Goal: Task Accomplishment & Management: Manage account settings

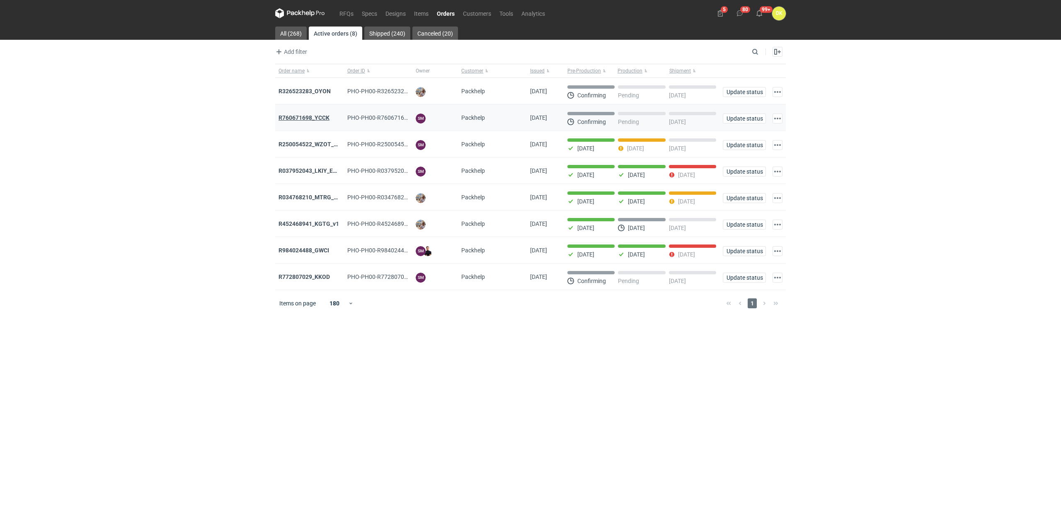
click at [309, 119] on strong "R760671698_YCCK" at bounding box center [303, 117] width 51 height 7
click at [353, 12] on link "RFQs" at bounding box center [346, 13] width 22 height 10
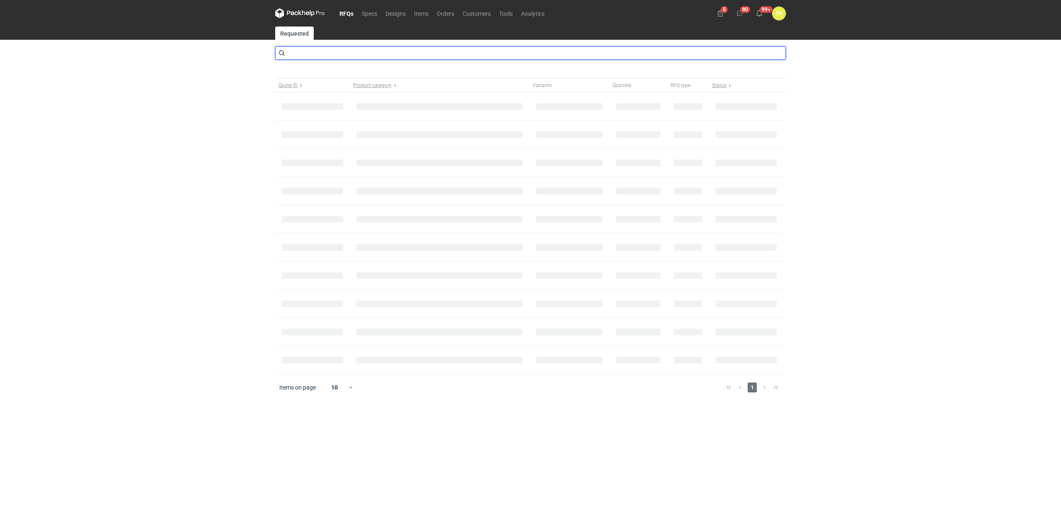
click at [320, 52] on input "text" at bounding box center [530, 52] width 510 height 13
type input "CBGC"
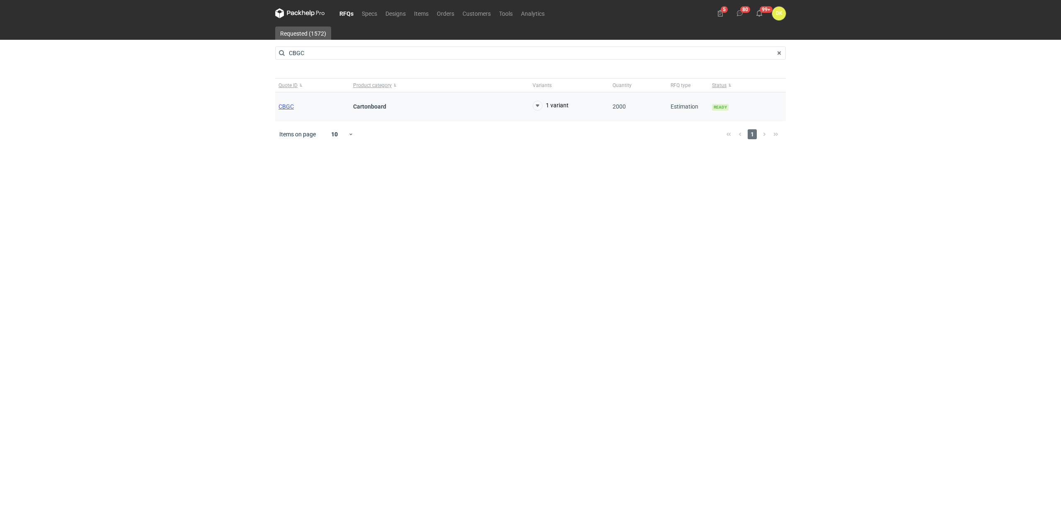
click at [284, 103] on span "CBGC" at bounding box center [285, 106] width 15 height 7
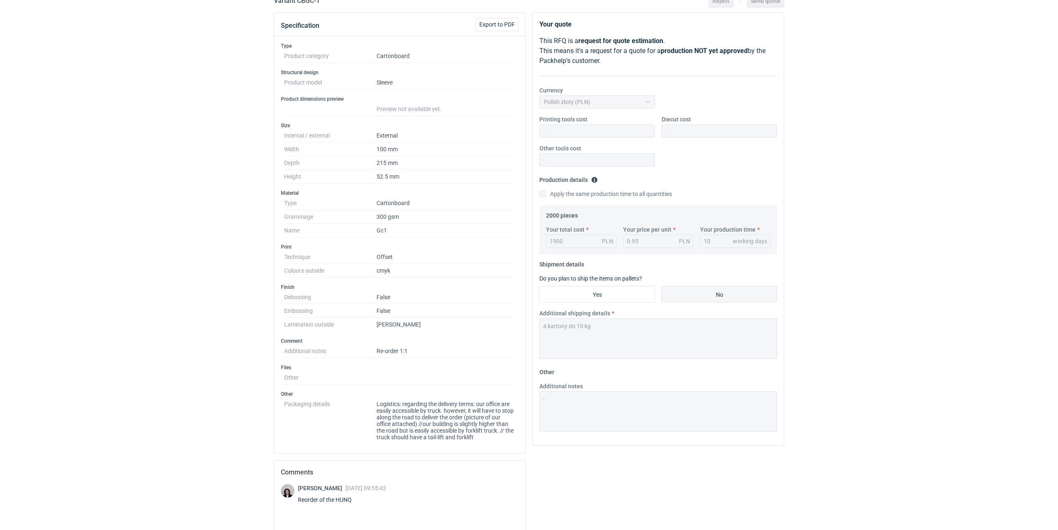
scroll to position [83, 0]
click at [154, 447] on html "RFQs Specs Designs Items Orders Customers Tools Analytics 5 80 99+ DK Dominika …" at bounding box center [529, 182] width 1058 height 530
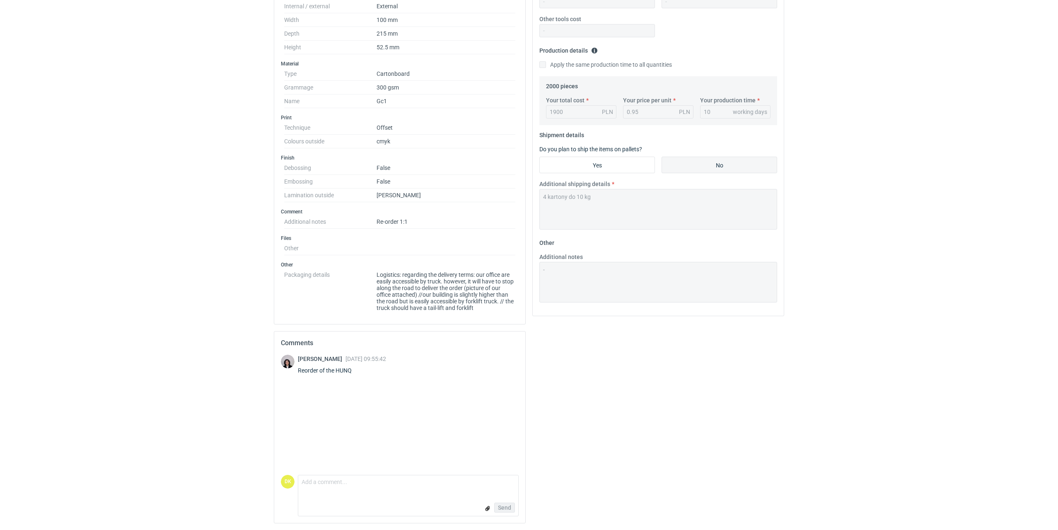
scroll to position [0, 0]
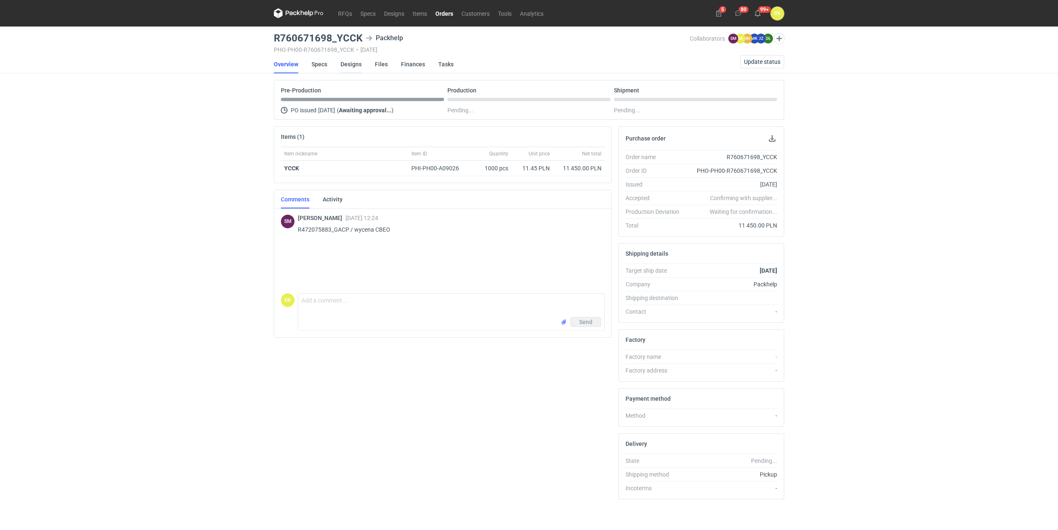
click at [351, 63] on link "Designs" at bounding box center [351, 64] width 21 height 18
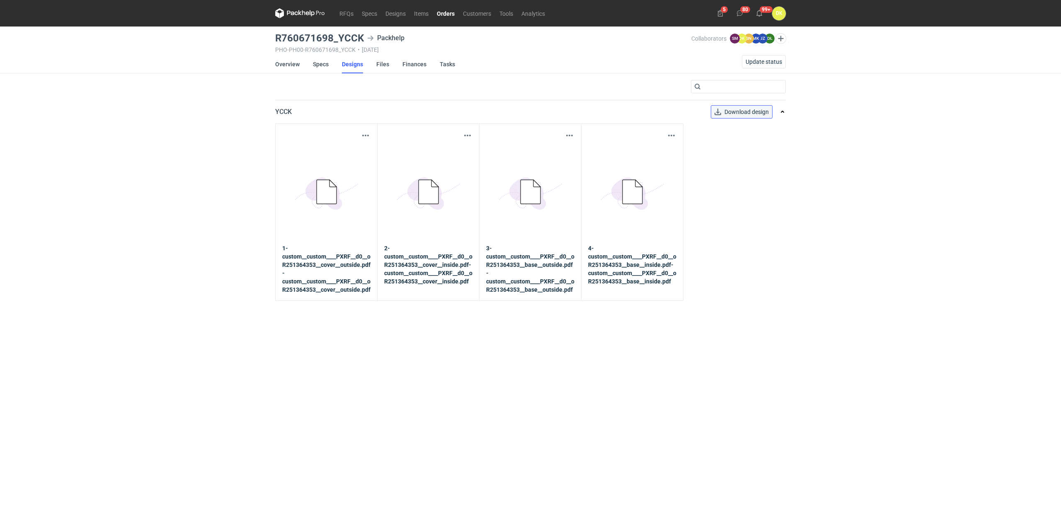
click at [726, 109] on span "Download design" at bounding box center [746, 112] width 44 height 6
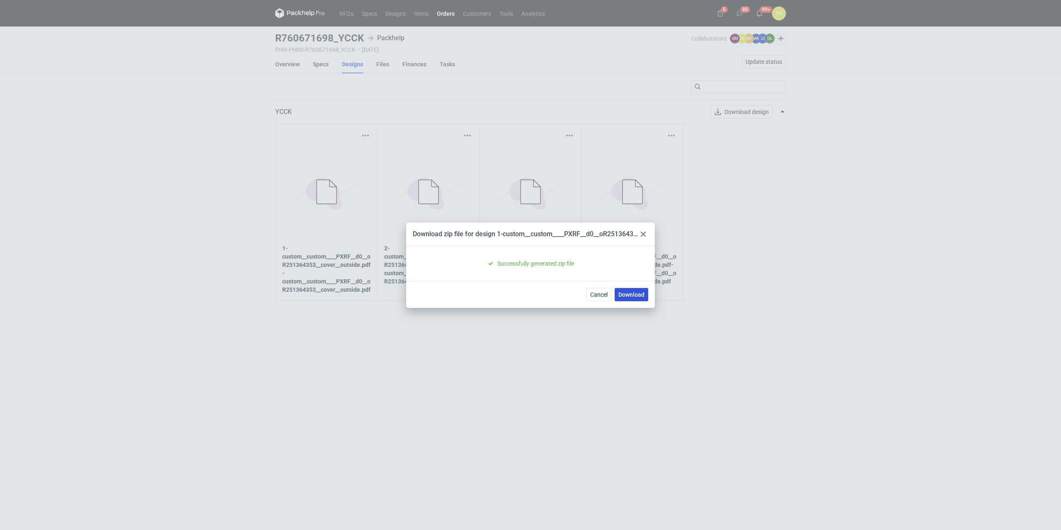
click at [625, 299] on link "Download" at bounding box center [631, 294] width 34 height 13
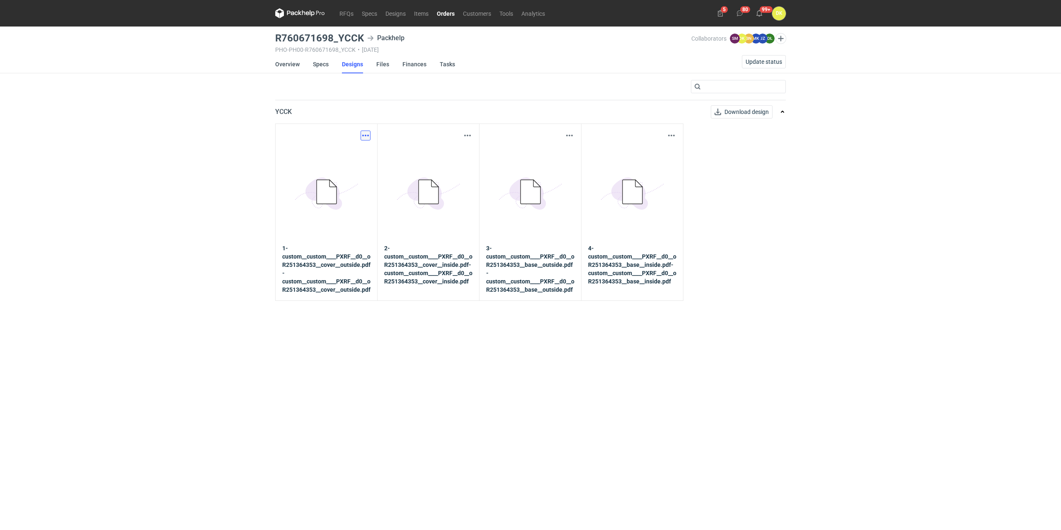
click at [363, 132] on button "button" at bounding box center [365, 136] width 10 height 10
click at [347, 151] on link "Download design part" at bounding box center [329, 153] width 76 height 13
click at [467, 135] on button "button" at bounding box center [467, 136] width 10 height 10
click at [455, 153] on link "Download design part" at bounding box center [431, 153] width 76 height 13
click at [572, 135] on button "button" at bounding box center [569, 136] width 10 height 10
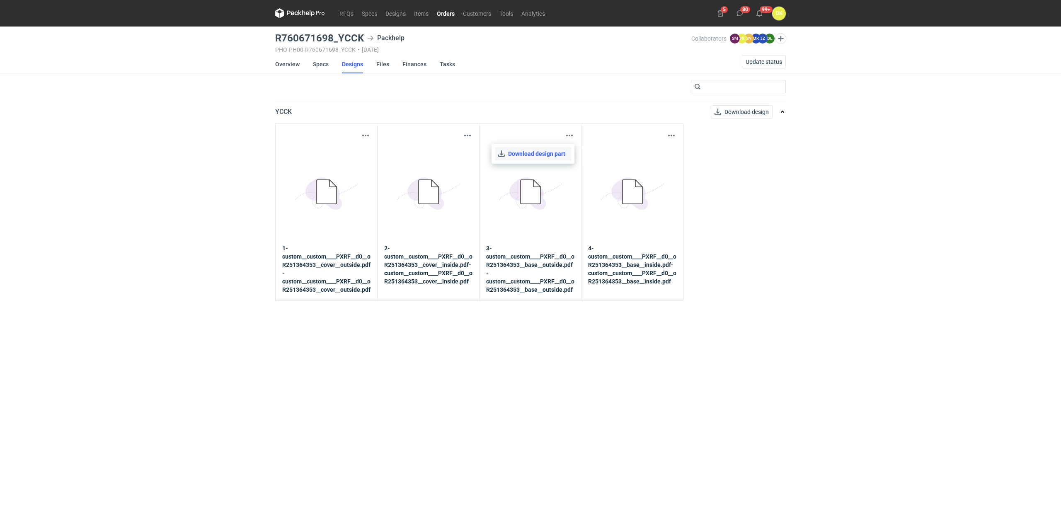
click at [554, 155] on link "Download design part" at bounding box center [533, 153] width 76 height 13
click at [669, 136] on button "button" at bounding box center [671, 136] width 10 height 10
click at [652, 154] on link "Download design part" at bounding box center [635, 153] width 76 height 13
click at [315, 63] on link "Specs" at bounding box center [321, 64] width 16 height 18
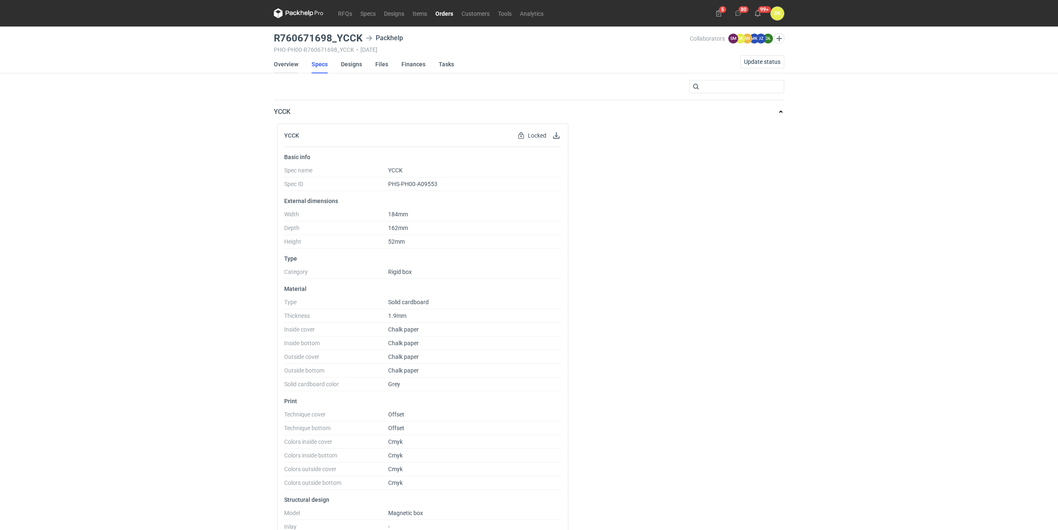
click at [285, 66] on link "Overview" at bounding box center [286, 64] width 24 height 18
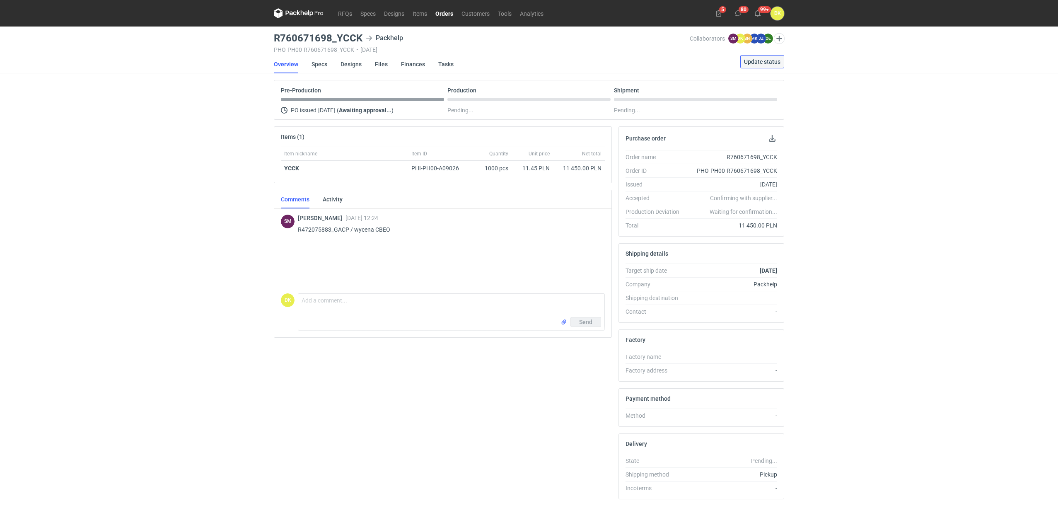
click at [746, 59] on span "Update status" at bounding box center [762, 62] width 36 height 6
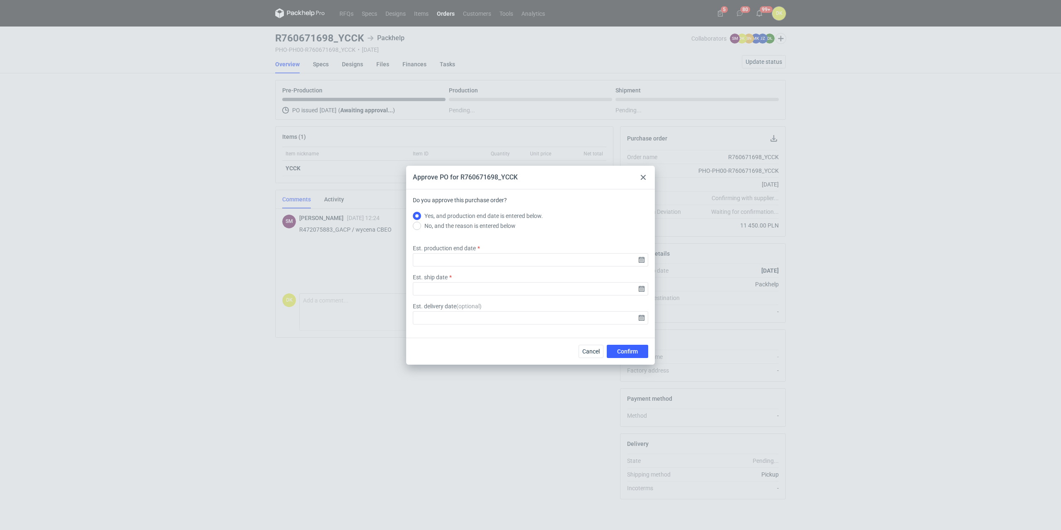
click at [441, 251] on label "Est. production end date" at bounding box center [444, 248] width 63 height 8
click at [441, 253] on input "Est. production end date" at bounding box center [530, 259] width 235 height 13
click at [556, 290] on span "3" at bounding box center [556, 292] width 3 height 8
type input "[DATE]"
click at [490, 287] on input "Est. ship date" at bounding box center [530, 288] width 235 height 13
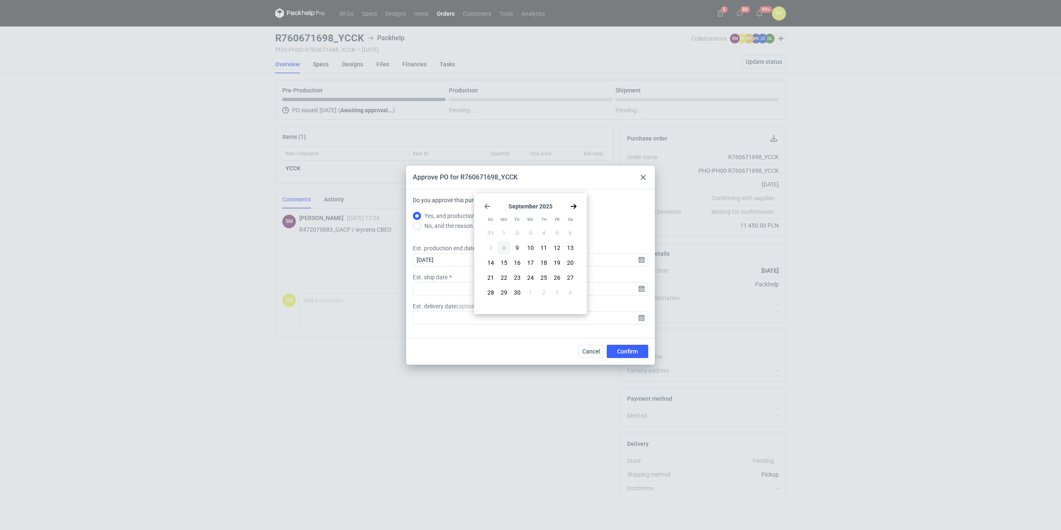
click at [571, 205] on icon "Go forward 1 month" at bounding box center [573, 206] width 7 height 7
click at [490, 249] on span "5" at bounding box center [490, 248] width 3 height 8
type input "[DATE]"
drag, startPoint x: 636, startPoint y: 347, endPoint x: 683, endPoint y: 355, distance: 47.9
click at [636, 347] on button "Confirm" at bounding box center [627, 351] width 41 height 13
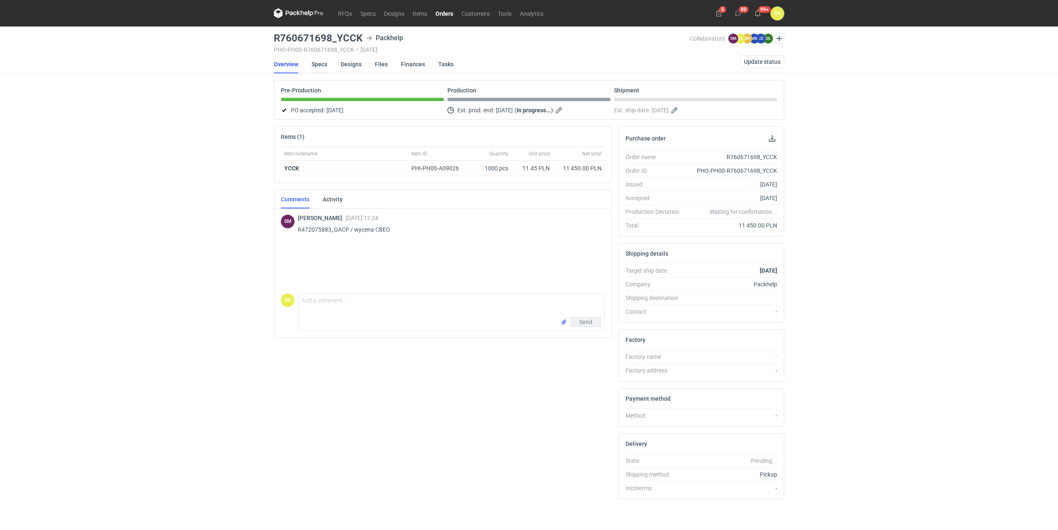
click at [316, 64] on link "Specs" at bounding box center [320, 64] width 16 height 18
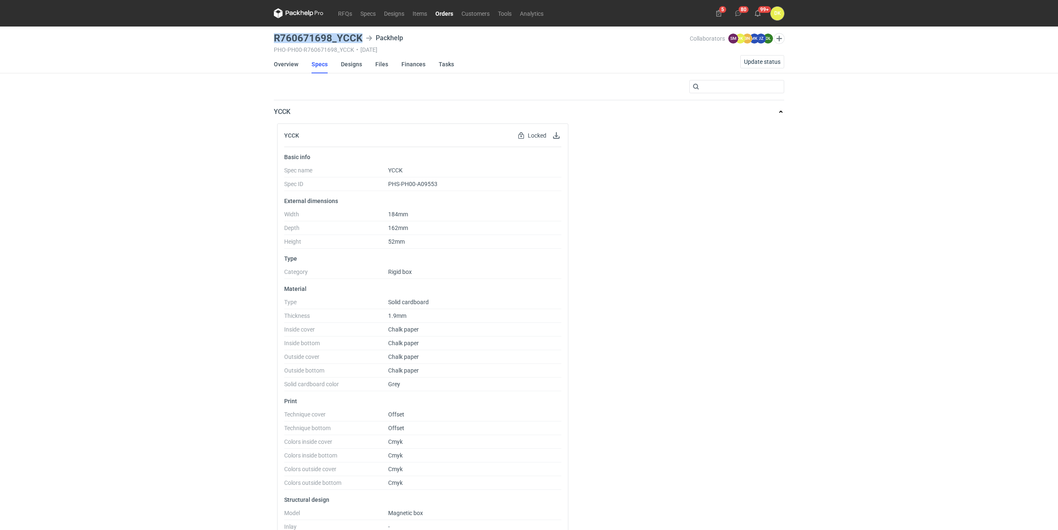
drag, startPoint x: 362, startPoint y: 35, endPoint x: 276, endPoint y: 35, distance: 86.6
click at [276, 35] on div "R760671698_YCCK Packhelp" at bounding box center [482, 38] width 416 height 10
copy h3 "R760671698_YCCK"
click at [281, 63] on link "Overview" at bounding box center [286, 64] width 24 height 18
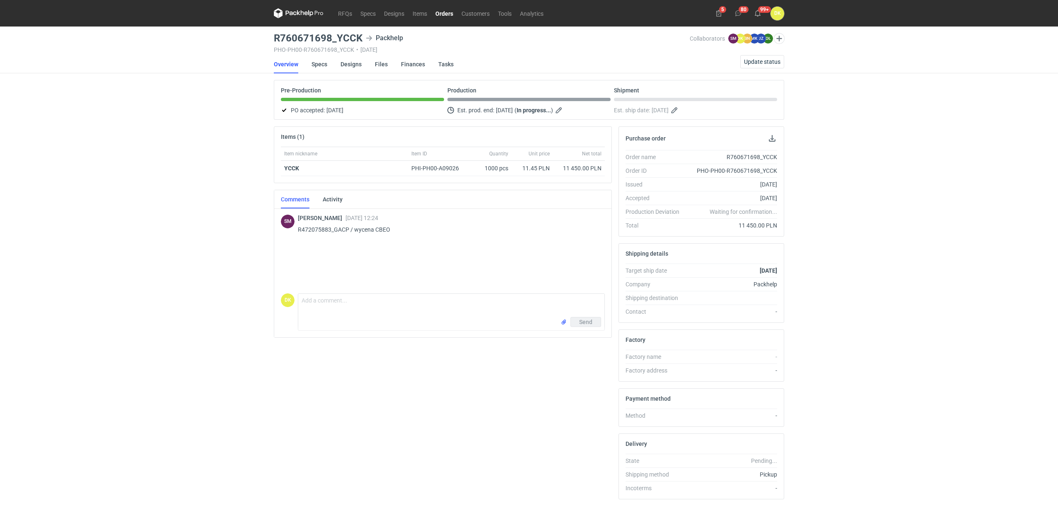
click at [445, 13] on link "Orders" at bounding box center [444, 13] width 26 height 10
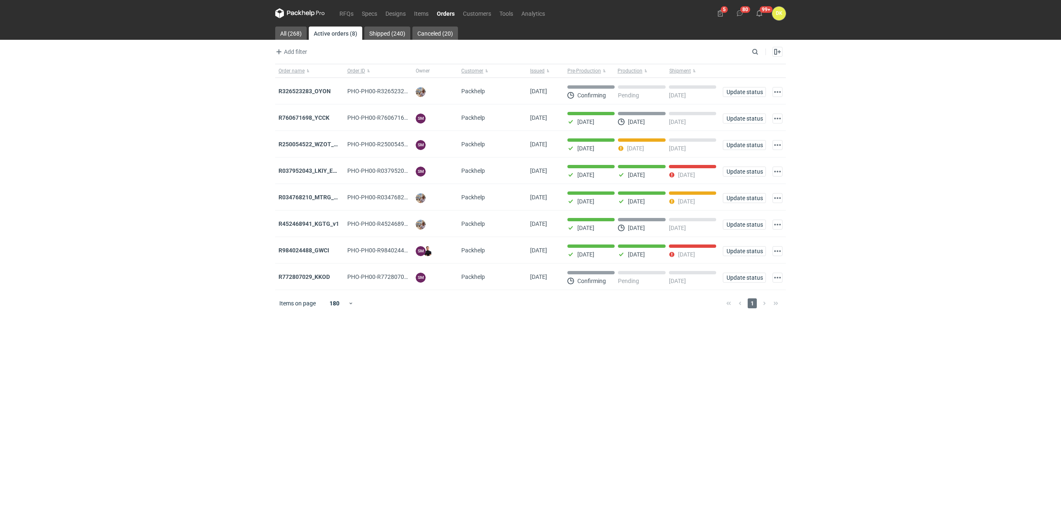
click at [320, 90] on strong "R326523283_OYON" at bounding box center [304, 91] width 52 height 7
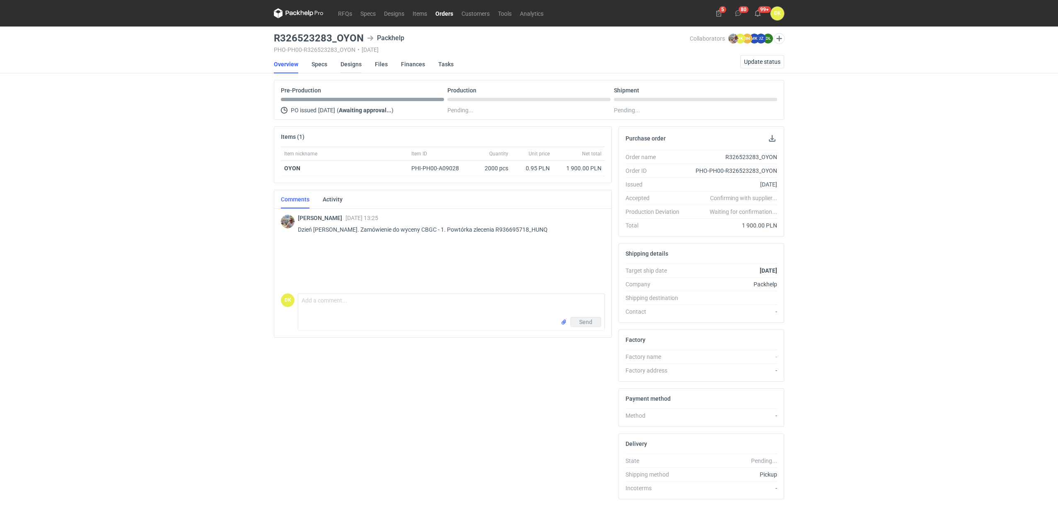
click at [358, 62] on link "Designs" at bounding box center [351, 64] width 21 height 18
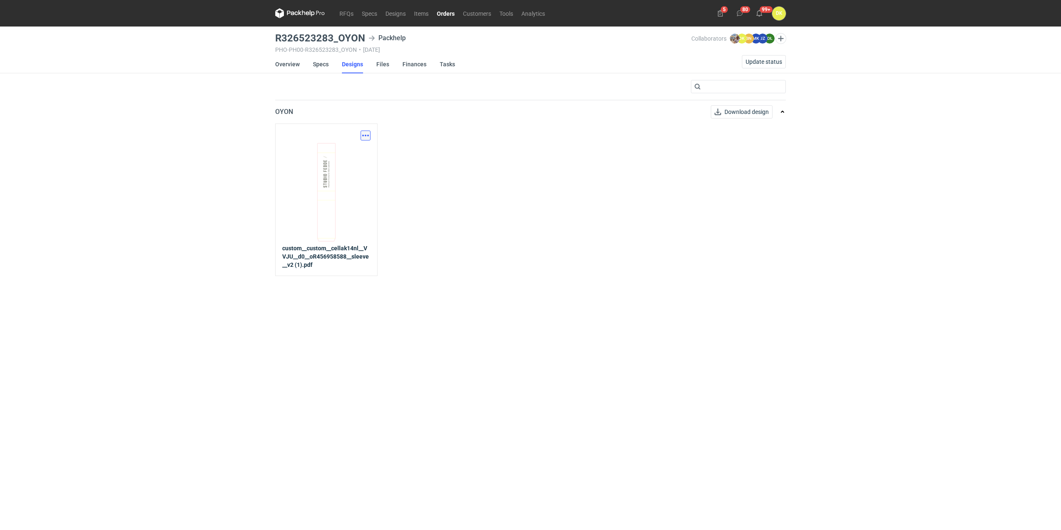
click at [362, 135] on button "button" at bounding box center [365, 136] width 10 height 10
click at [328, 153] on link "Download design part" at bounding box center [329, 153] width 76 height 13
click at [290, 65] on link "Overview" at bounding box center [287, 64] width 24 height 18
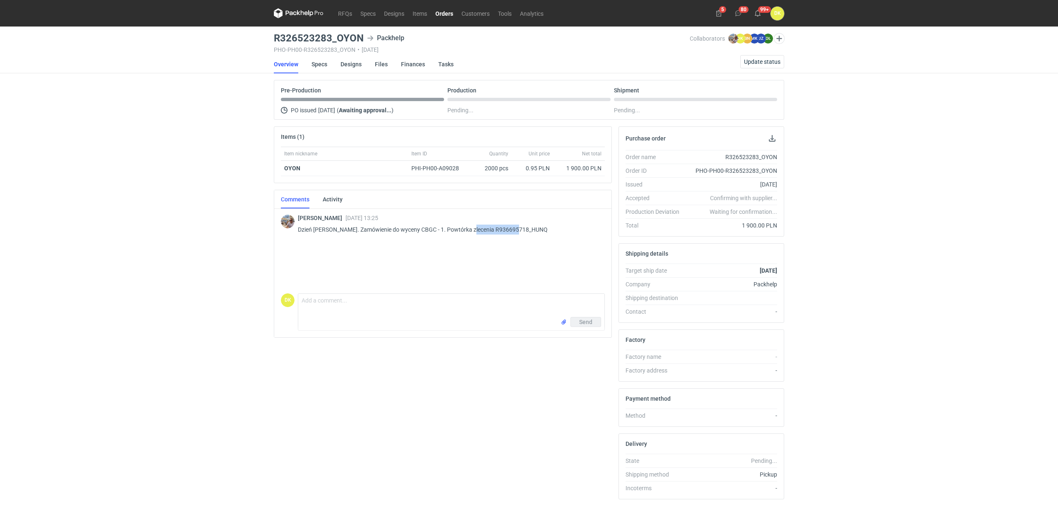
drag, startPoint x: 521, startPoint y: 229, endPoint x: 468, endPoint y: 228, distance: 52.6
click at [468, 228] on p "Dzień [PERSON_NAME]. Zamówienie do wyceny CBGC - 1. Powtórka zlecenia R93669571…" at bounding box center [448, 230] width 300 height 10
copy p "R936695718_HUNQ"
click at [397, 233] on p "Dzień [PERSON_NAME]. Zamówienie do wyceny CBGC - 1. Powtórka zlecenia R93669571…" at bounding box center [448, 230] width 300 height 10
click at [392, 223] on div "[PERSON_NAME] [DATE] 13:25 Dzień [PERSON_NAME]. Zamówienie do wyceny CBGC - 1. …" at bounding box center [448, 226] width 300 height 23
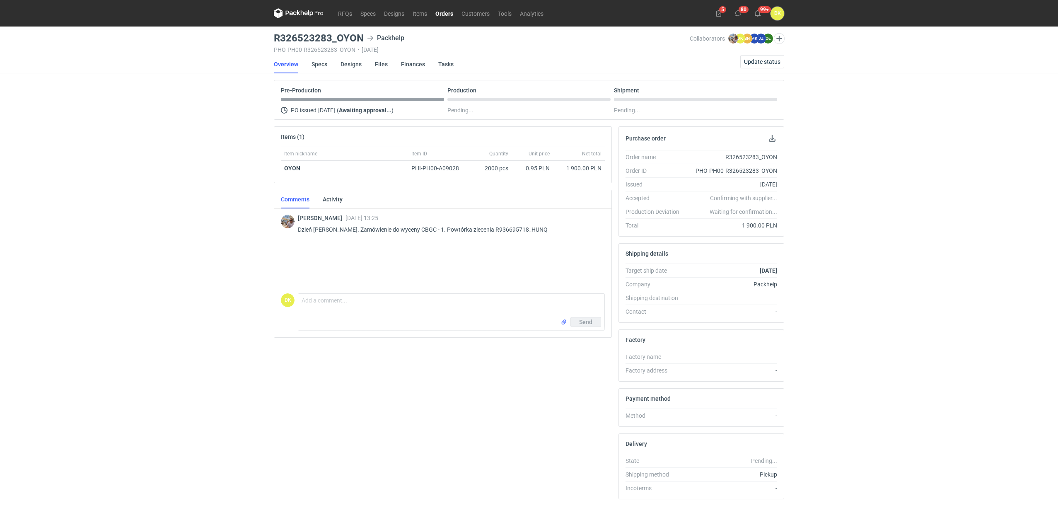
click at [403, 230] on p "Dzień [PERSON_NAME]. Zamówienie do wyceny CBGC - 1. Powtórka zlecenia R93669571…" at bounding box center [448, 230] width 300 height 10
copy p "CBGC"
click at [450, 41] on div "R326523283_OYON Packhelp" at bounding box center [482, 38] width 416 height 10
drag, startPoint x: 362, startPoint y: 36, endPoint x: 262, endPoint y: 36, distance: 99.4
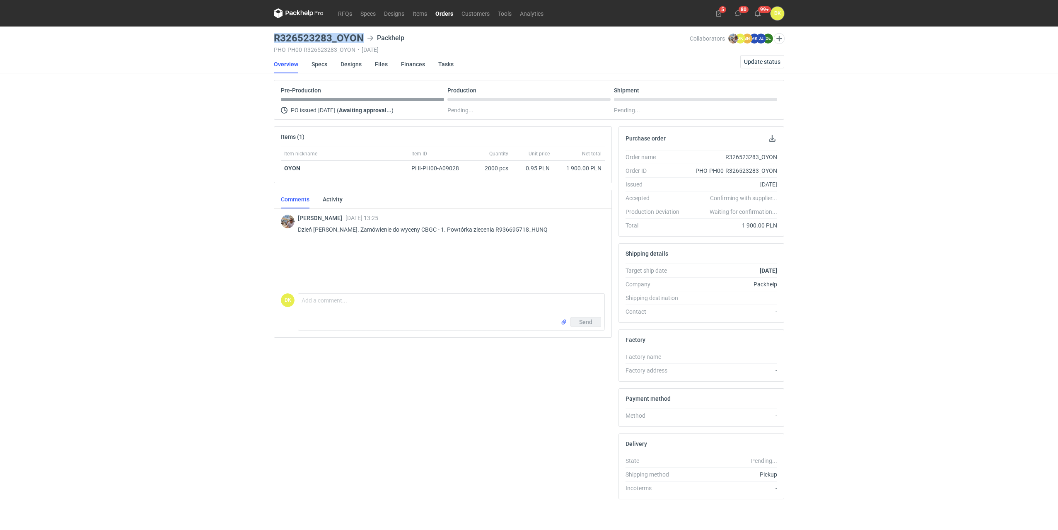
click at [262, 36] on div "RFQs Specs Designs Items Orders Customers Tools Analytics 5 80 99+ DK [PERSON_N…" at bounding box center [529, 265] width 1058 height 530
copy h3 "R326523283_OYON"
click at [349, 61] on link "Designs" at bounding box center [351, 64] width 21 height 18
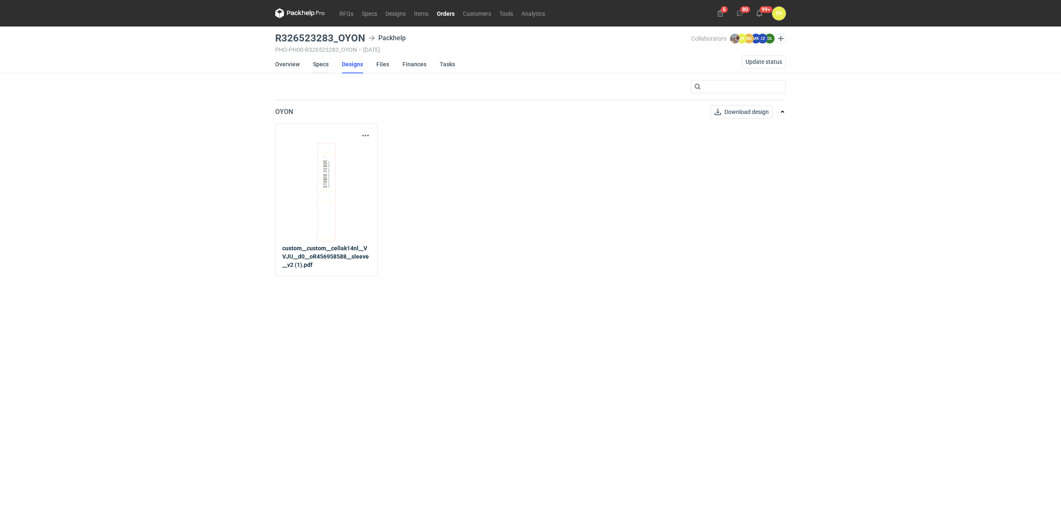
click at [317, 66] on link "Specs" at bounding box center [321, 64] width 16 height 18
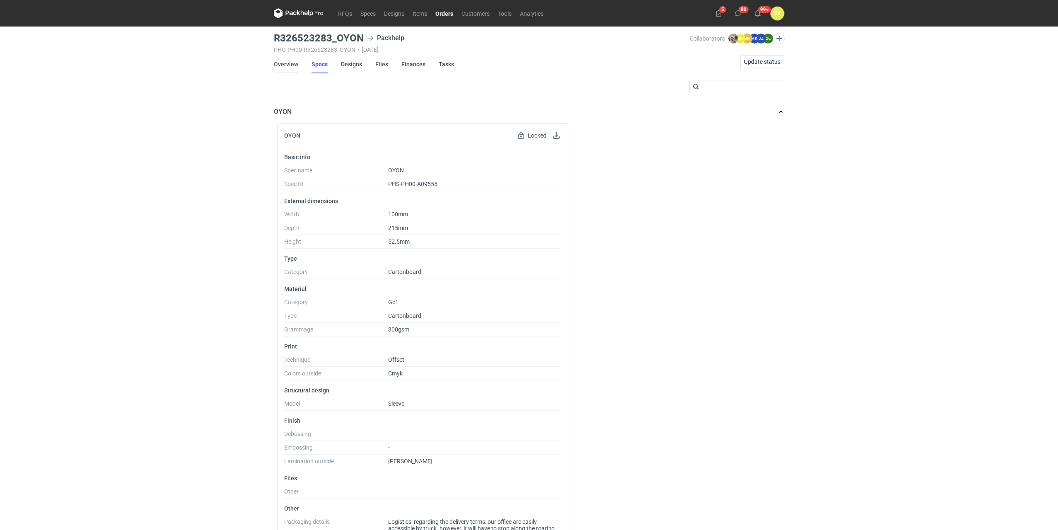
click at [278, 62] on link "Overview" at bounding box center [286, 64] width 24 height 18
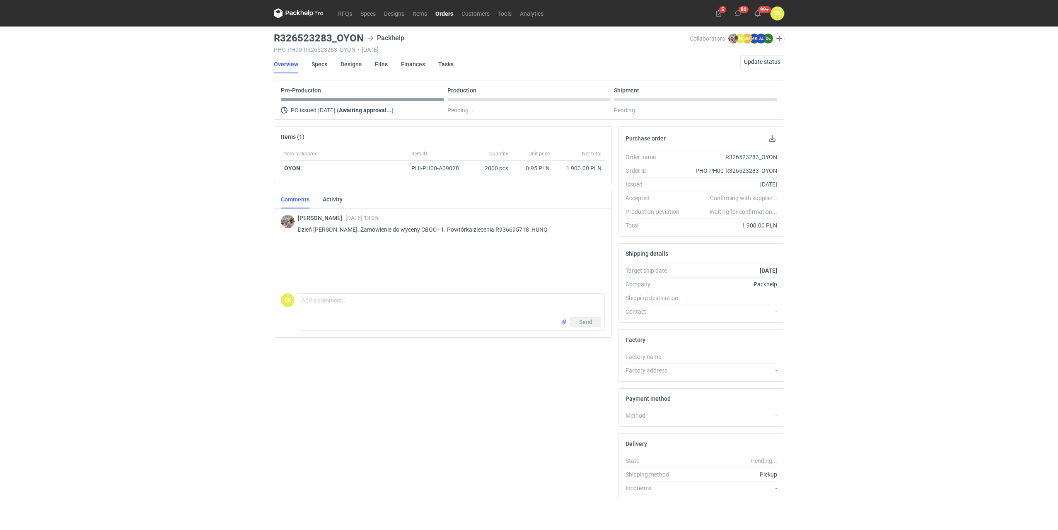
click at [757, 55] on main "R326523283_OYON Packhelp PHO-PH00-R326523283_OYON • [DATE] Collaborators [PERSO…" at bounding box center [529, 280] width 517 height 506
click at [756, 59] on span "Update status" at bounding box center [762, 62] width 36 height 6
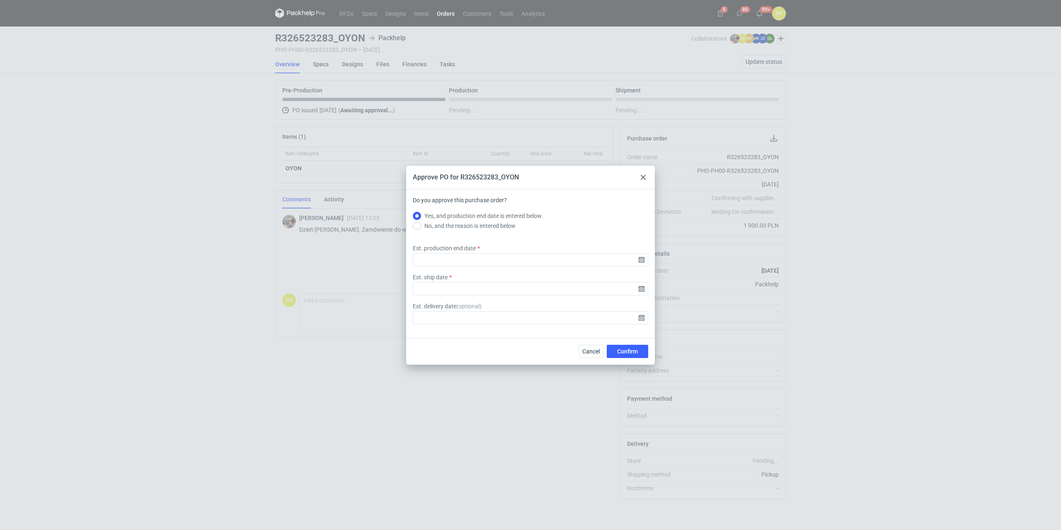
click at [454, 252] on div "Est. production end date" at bounding box center [530, 255] width 242 height 22
click at [458, 253] on input "Est. production end date" at bounding box center [530, 259] width 235 height 13
click at [558, 259] on span "19" at bounding box center [557, 263] width 7 height 8
type input "[DATE]"
click at [522, 278] on div "Est. ship date" at bounding box center [530, 284] width 242 height 22
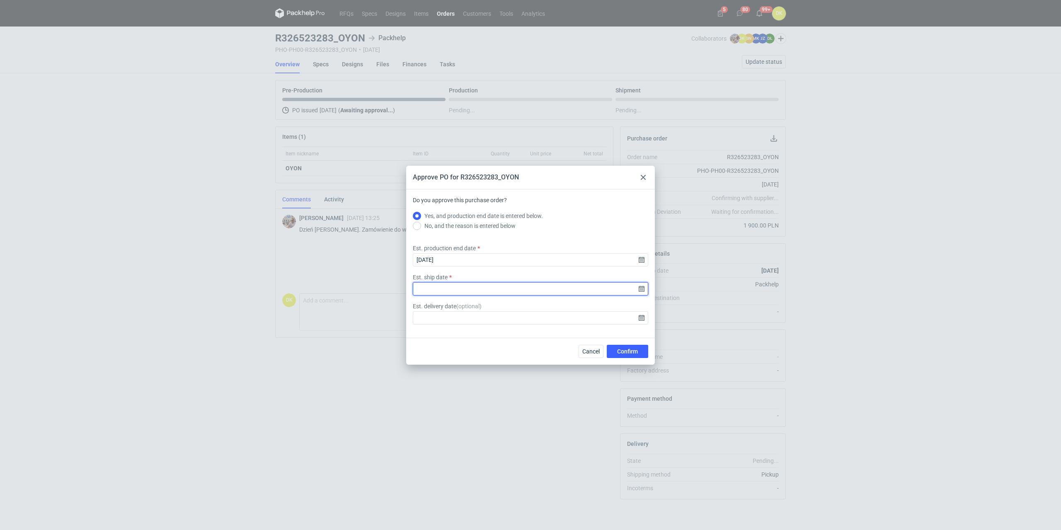
click at [515, 290] on input "Est. ship date" at bounding box center [530, 288] width 235 height 13
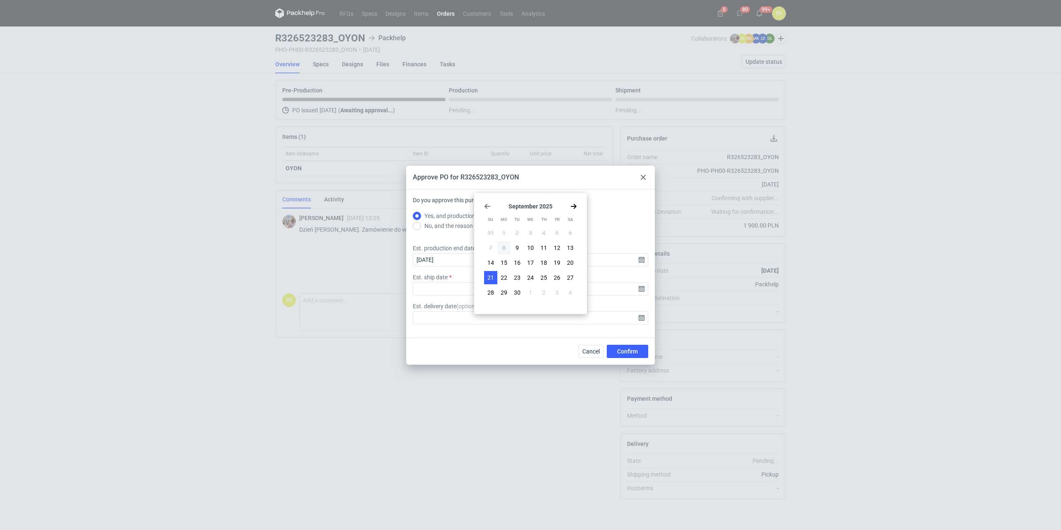
click at [490, 273] on span "21" at bounding box center [490, 277] width 7 height 8
type input "[DATE]"
click at [634, 353] on span "Confirm" at bounding box center [627, 351] width 21 height 6
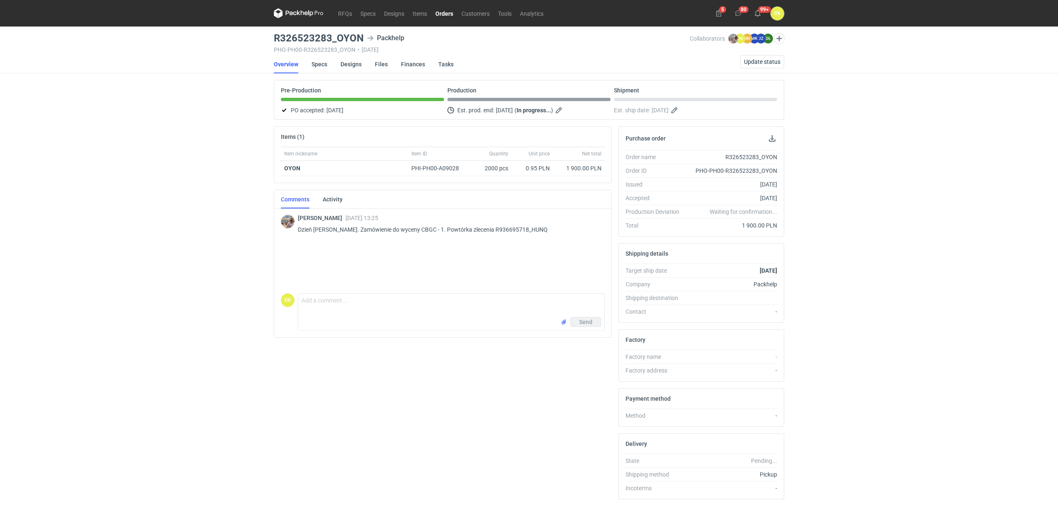
click at [449, 12] on link "Orders" at bounding box center [444, 13] width 26 height 10
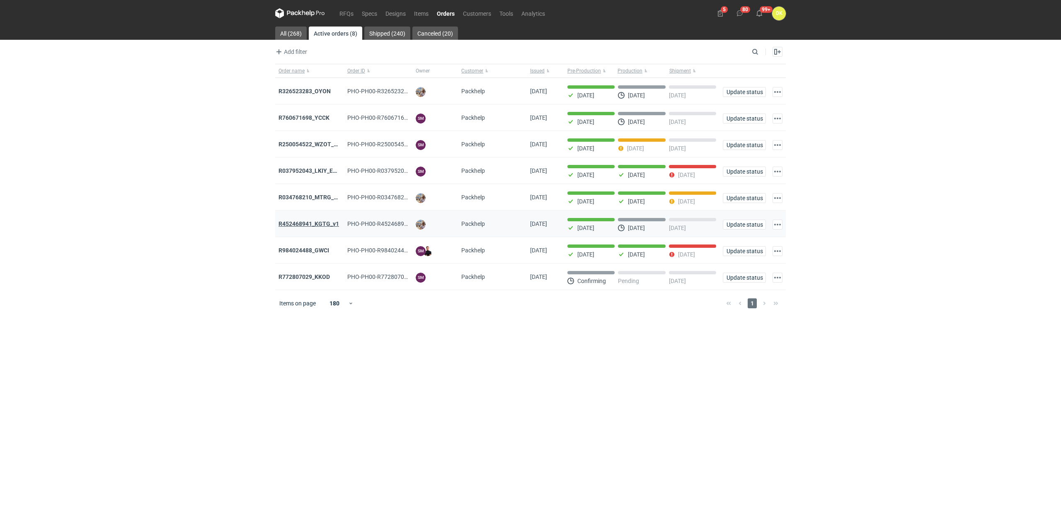
click at [324, 224] on strong "R452468941_KGTG_v1" at bounding box center [308, 223] width 60 height 7
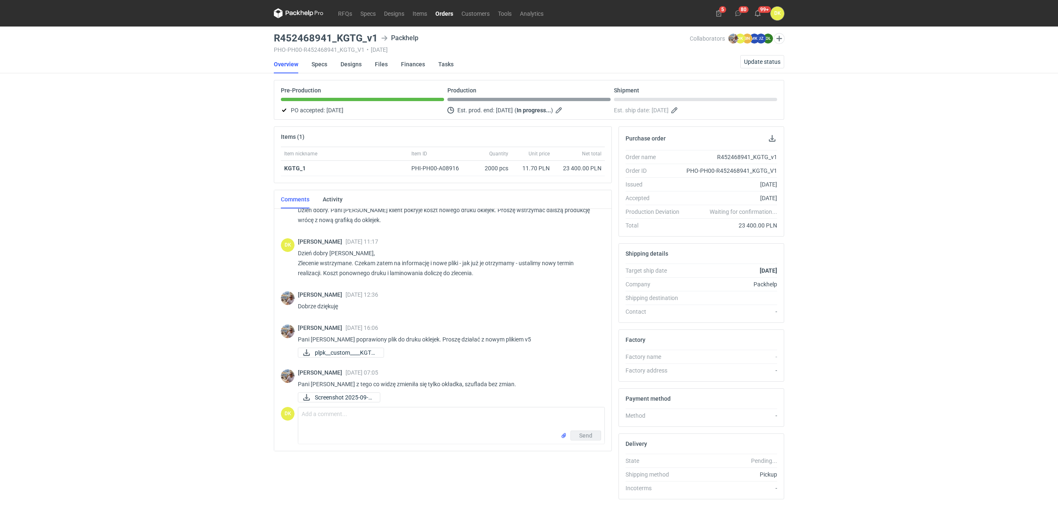
scroll to position [468, 0]
click at [373, 347] on span "plpk__custom____KGTG..." at bounding box center [346, 347] width 62 height 9
click at [348, 60] on link "Designs" at bounding box center [351, 64] width 21 height 18
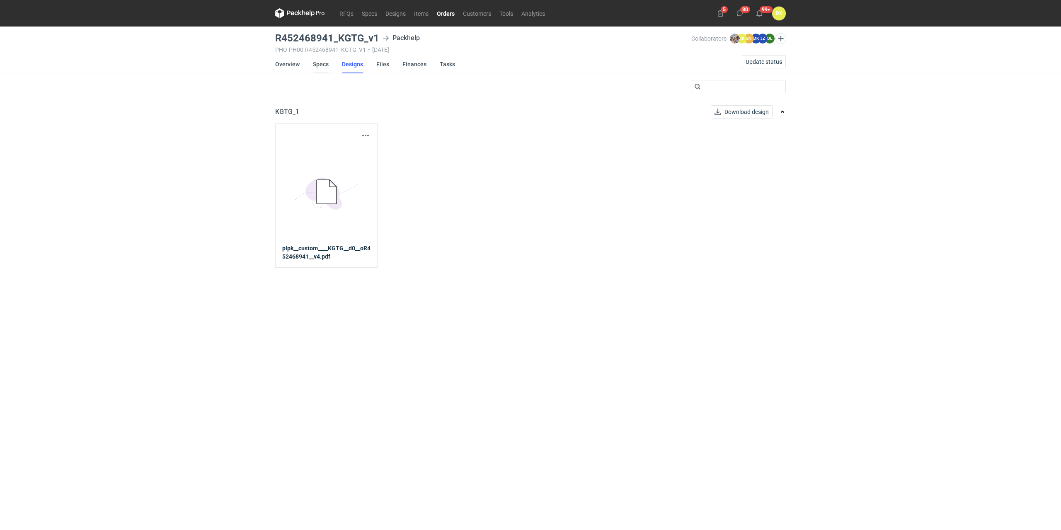
click at [323, 63] on link "Specs" at bounding box center [321, 64] width 16 height 18
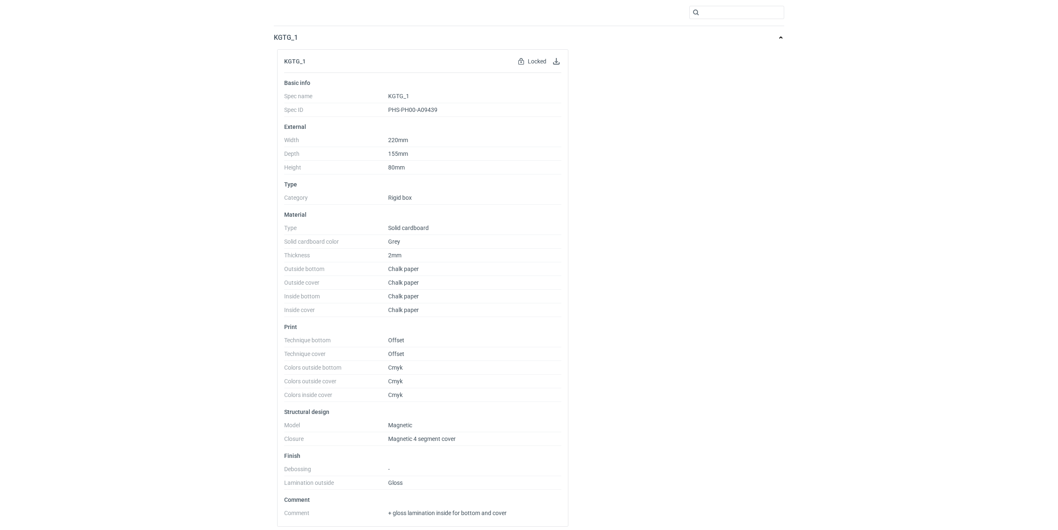
scroll to position [78, 0]
